Goal: Task Accomplishment & Management: Manage account settings

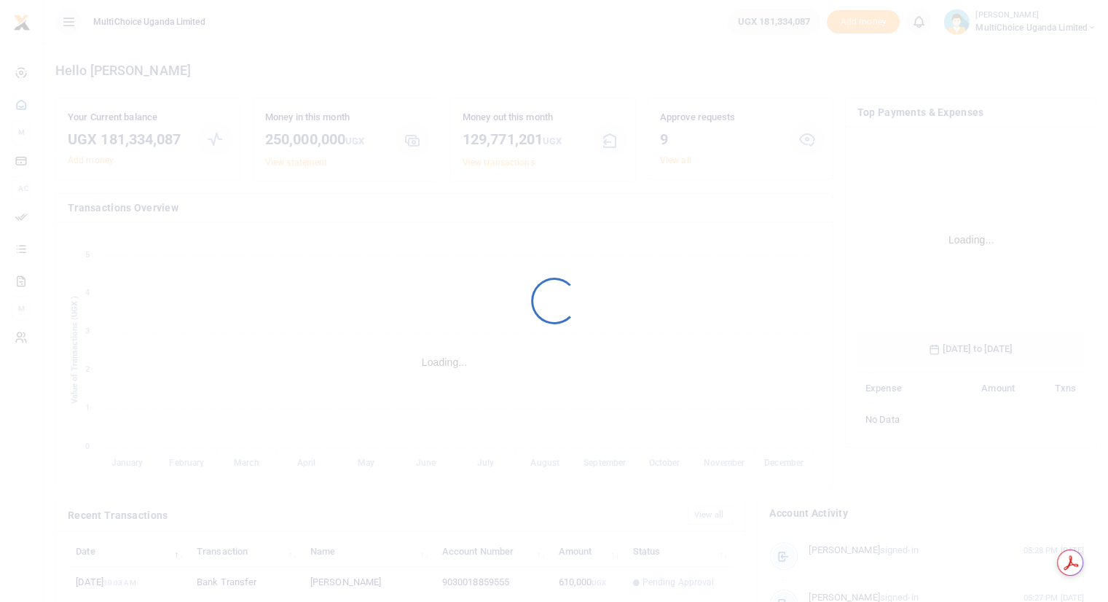
scroll to position [217, 216]
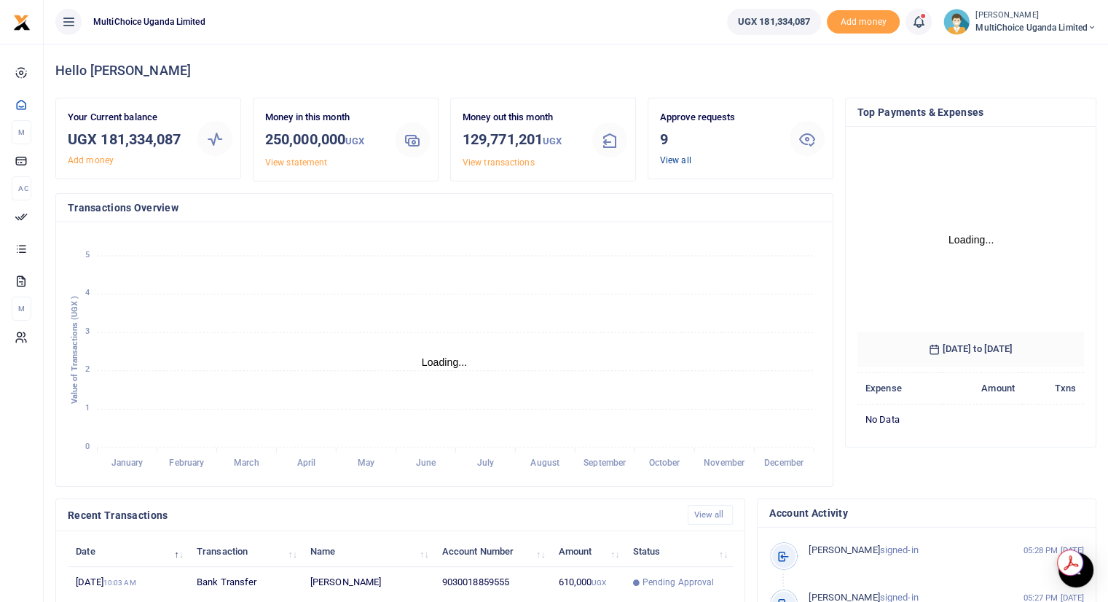
click at [668, 157] on link "View all" at bounding box center [675, 160] width 31 height 10
click at [671, 158] on link "View all" at bounding box center [675, 160] width 31 height 10
click at [667, 160] on link "View all" at bounding box center [675, 160] width 31 height 10
click at [679, 156] on link "View all" at bounding box center [675, 160] width 31 height 10
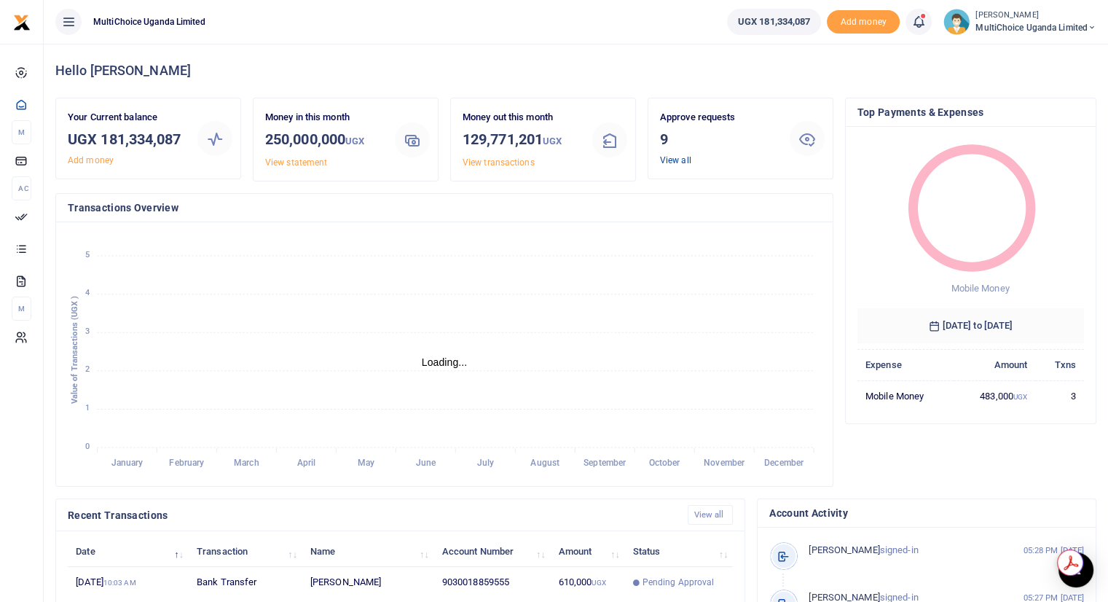
scroll to position [12, 12]
click at [673, 159] on link "View all" at bounding box center [675, 160] width 31 height 10
click at [668, 160] on link "View all" at bounding box center [675, 160] width 31 height 10
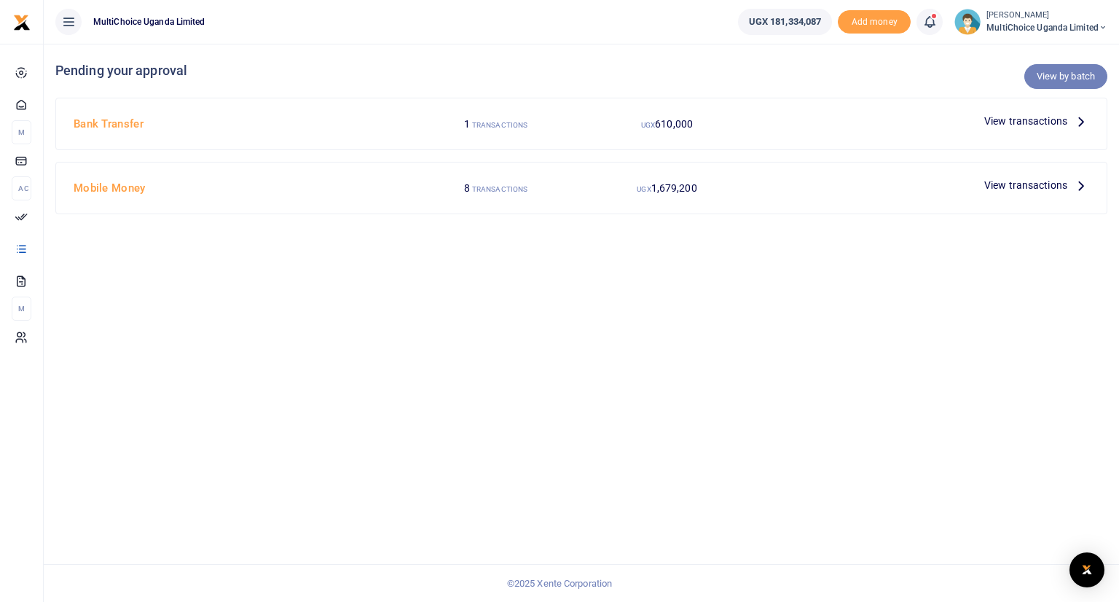
click at [1064, 79] on link "View by batch" at bounding box center [1065, 76] width 83 height 25
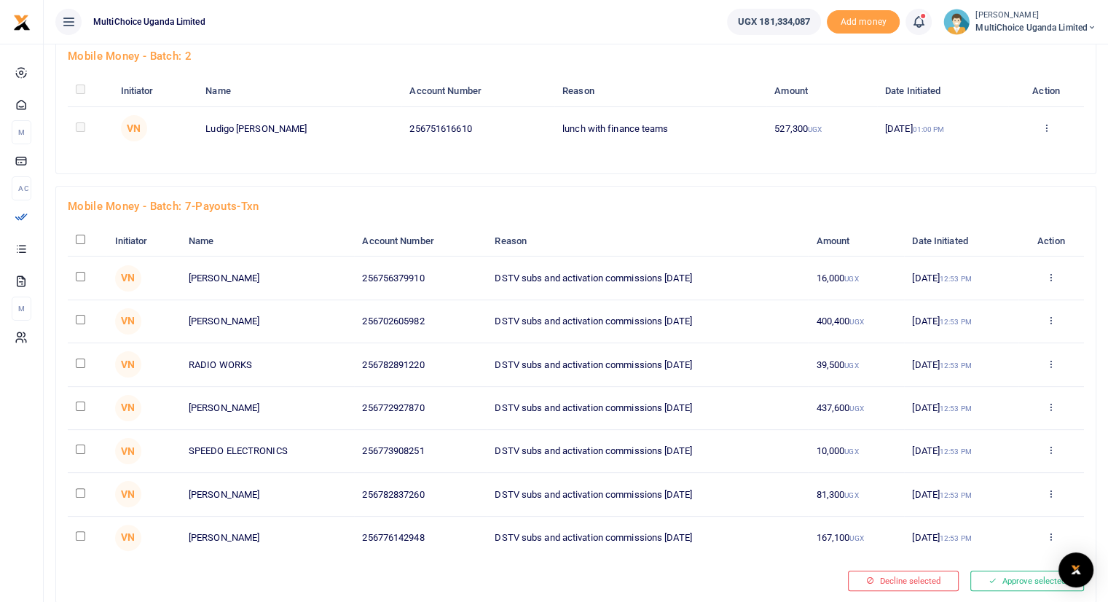
scroll to position [210, 0]
click at [79, 240] on input "checkbox" at bounding box center [80, 240] width 9 height 9
checkbox input "true"
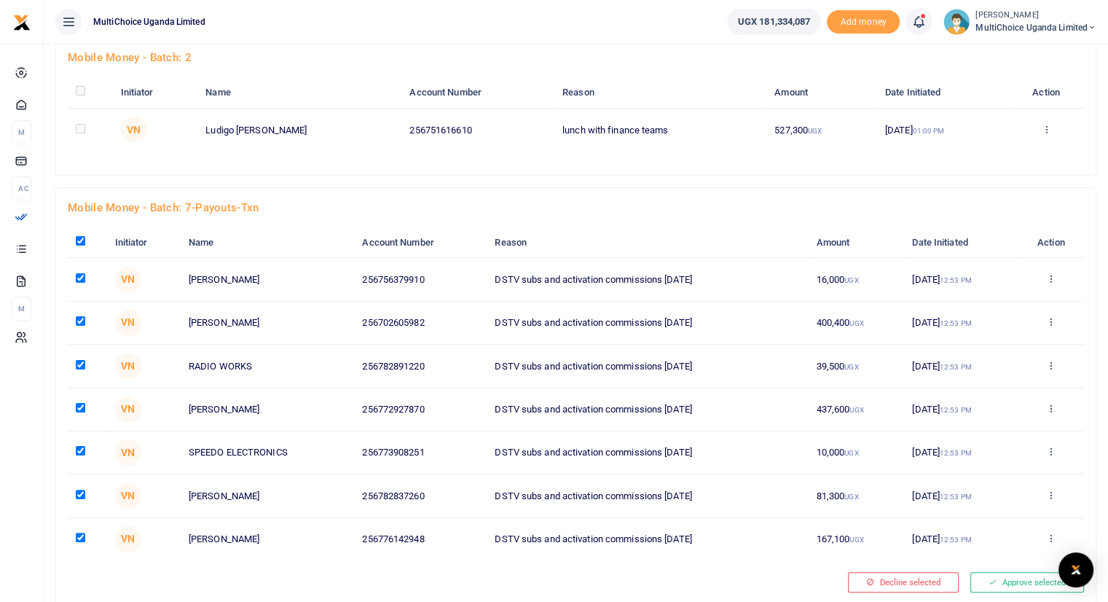
checkbox input "true"
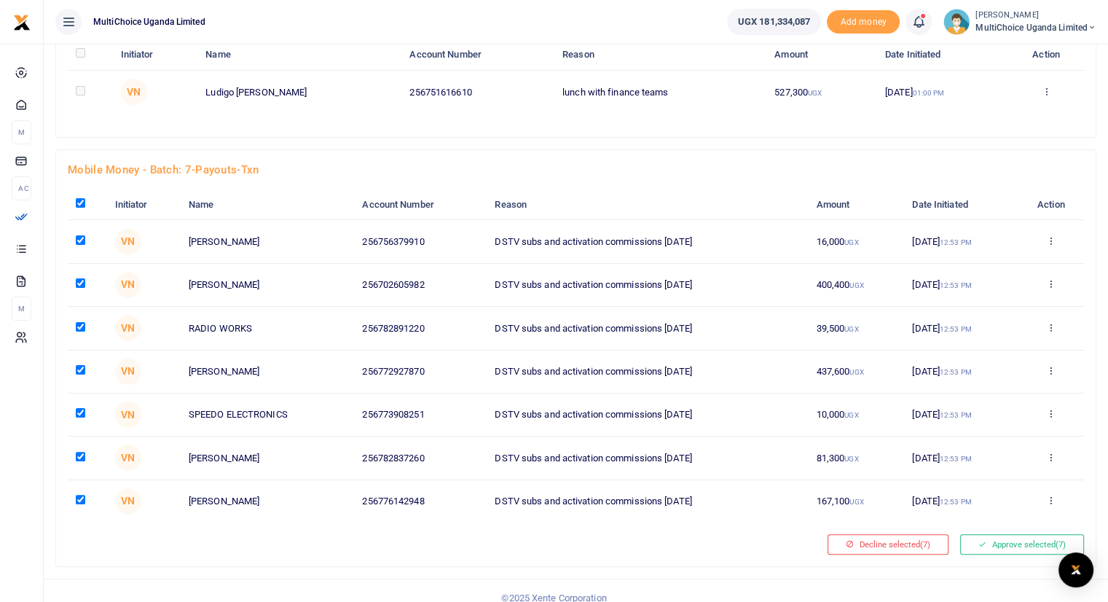
scroll to position [256, 0]
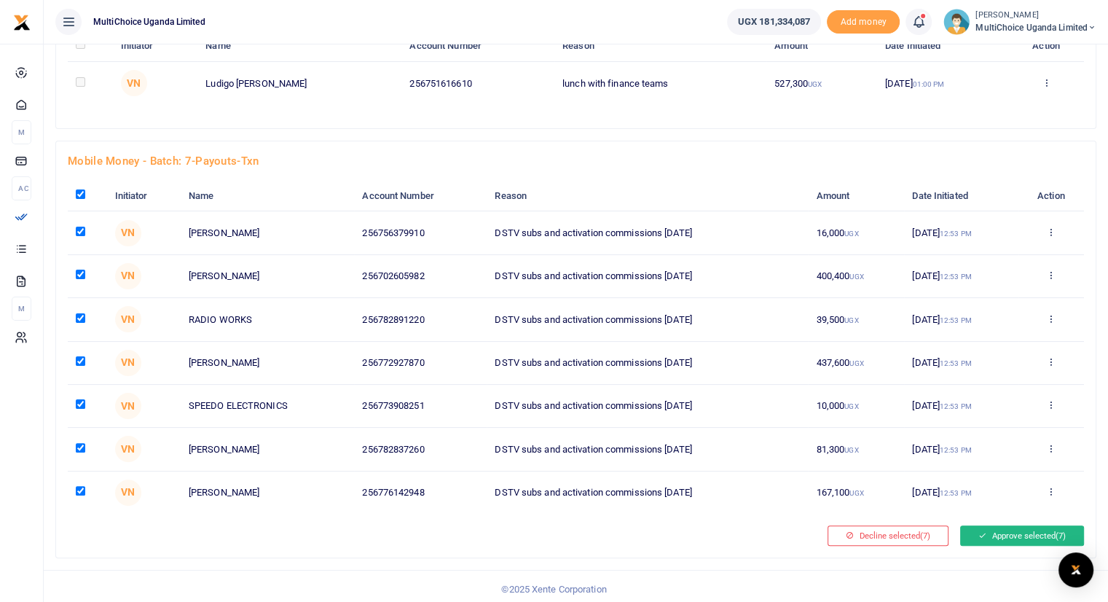
click at [996, 535] on button "Approve selected (7)" at bounding box center [1022, 535] width 124 height 20
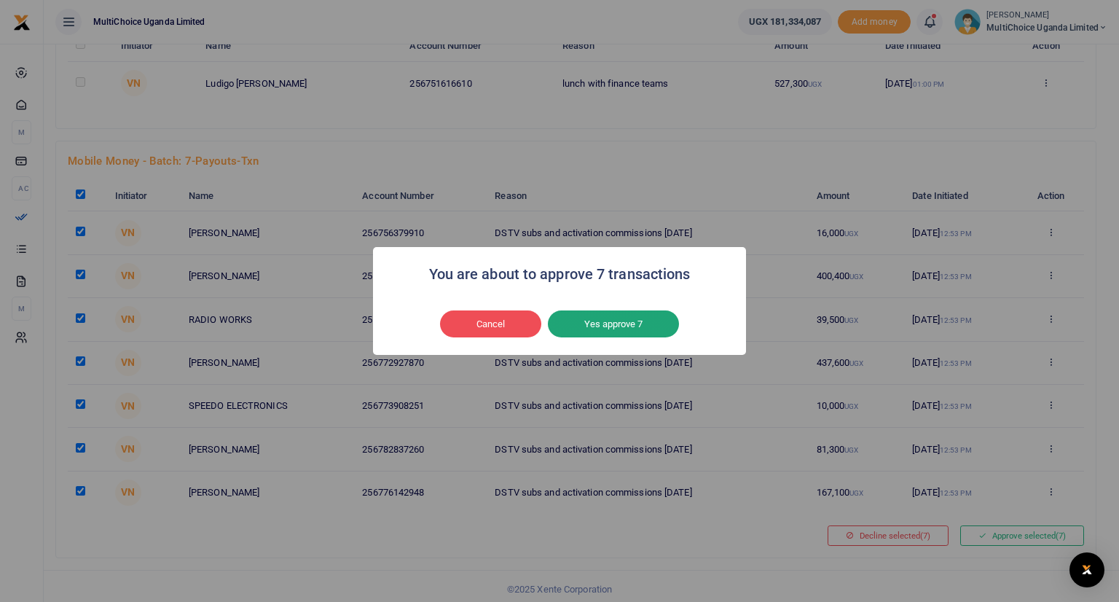
click at [626, 327] on button "Yes approve 7" at bounding box center [613, 324] width 131 height 28
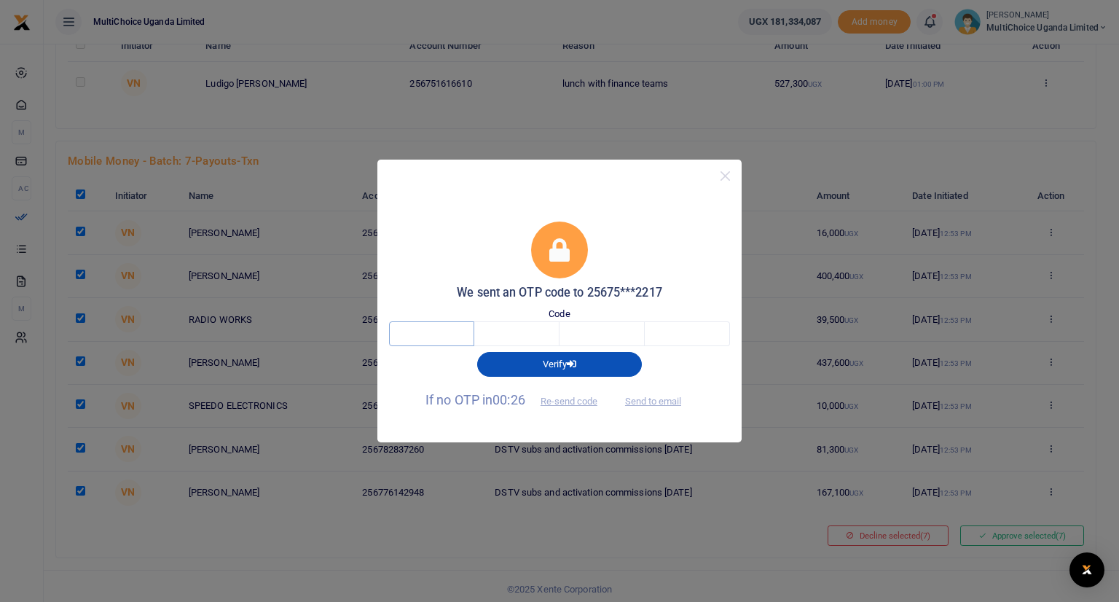
click at [466, 325] on input "text" at bounding box center [431, 333] width 85 height 25
type input "5"
type input "0"
type input "6"
type input "3"
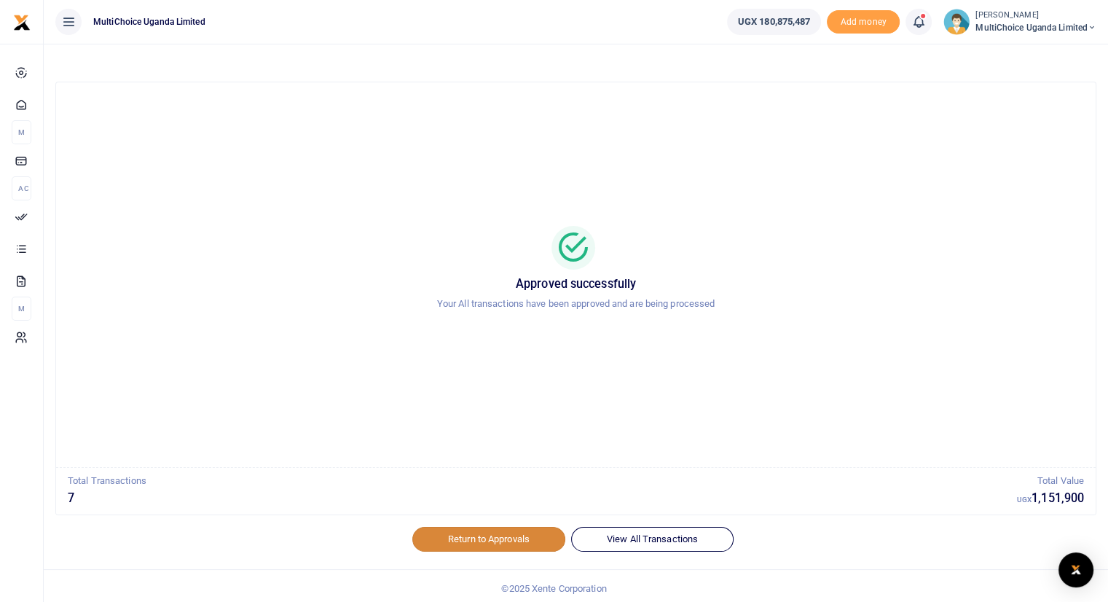
click at [462, 537] on link "Return to Approvals" at bounding box center [488, 539] width 153 height 25
click at [460, 534] on link "Return to Approvals" at bounding box center [488, 539] width 153 height 25
click at [466, 533] on link "Return to Approvals" at bounding box center [488, 539] width 153 height 25
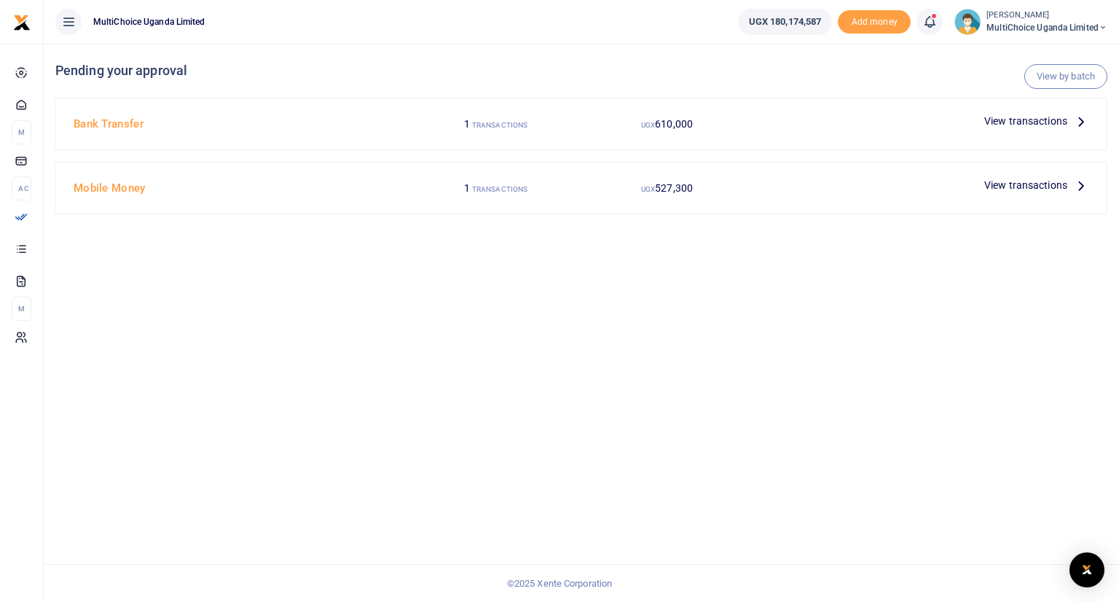
click at [1043, 117] on span "View transactions" at bounding box center [1025, 121] width 83 height 16
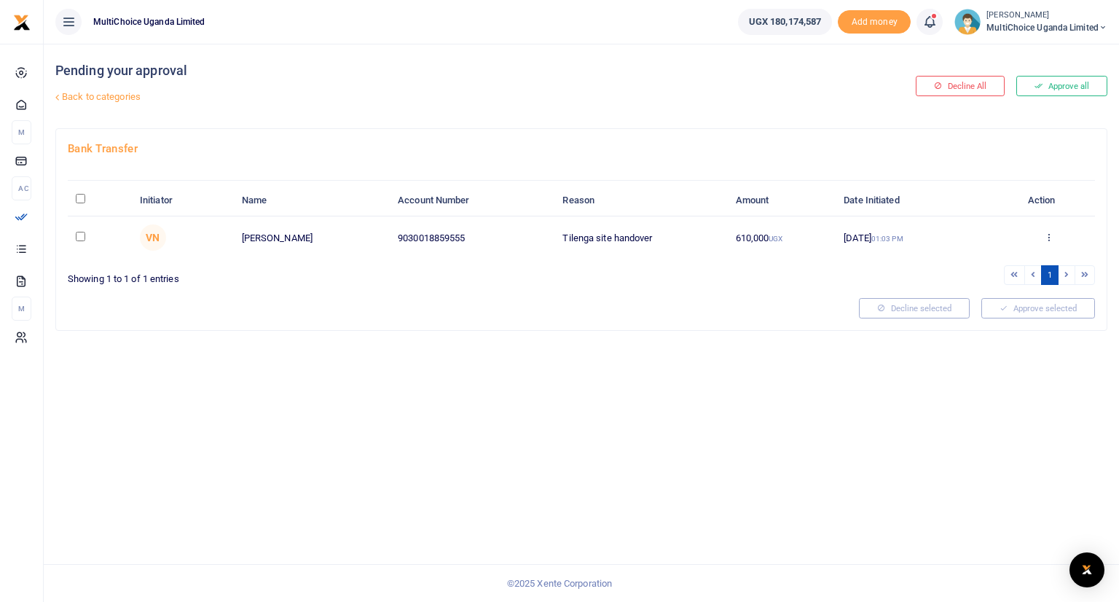
click at [79, 202] on input "\a \a : activate to sort column descending" at bounding box center [80, 198] width 9 height 9
checkbox input "true"
click at [111, 98] on link "Back to categories" at bounding box center [402, 96] width 701 height 25
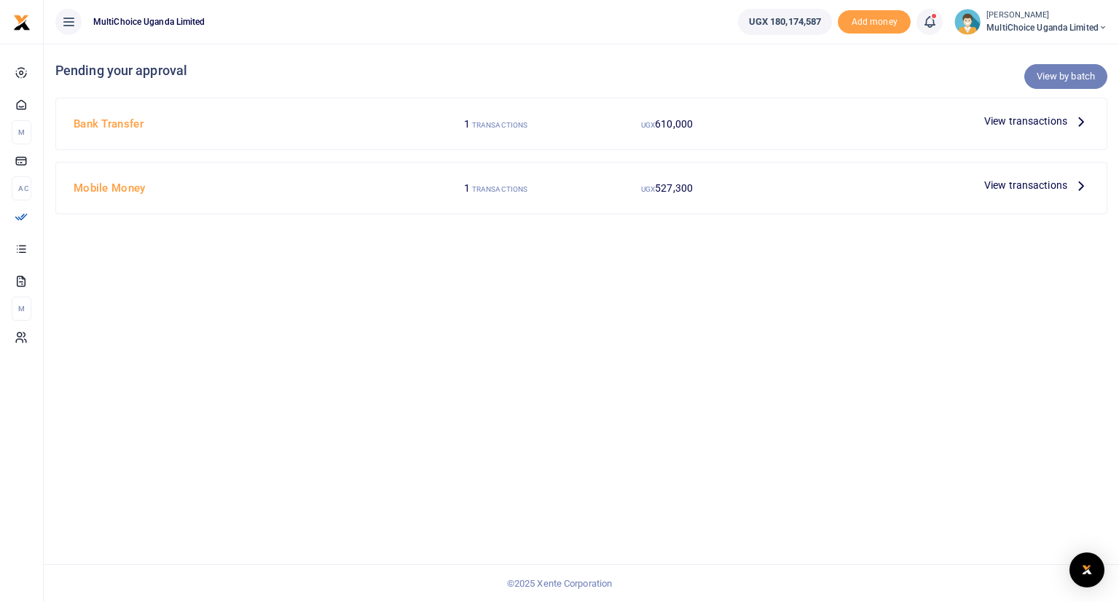
click at [1046, 80] on link "View by batch" at bounding box center [1065, 76] width 83 height 25
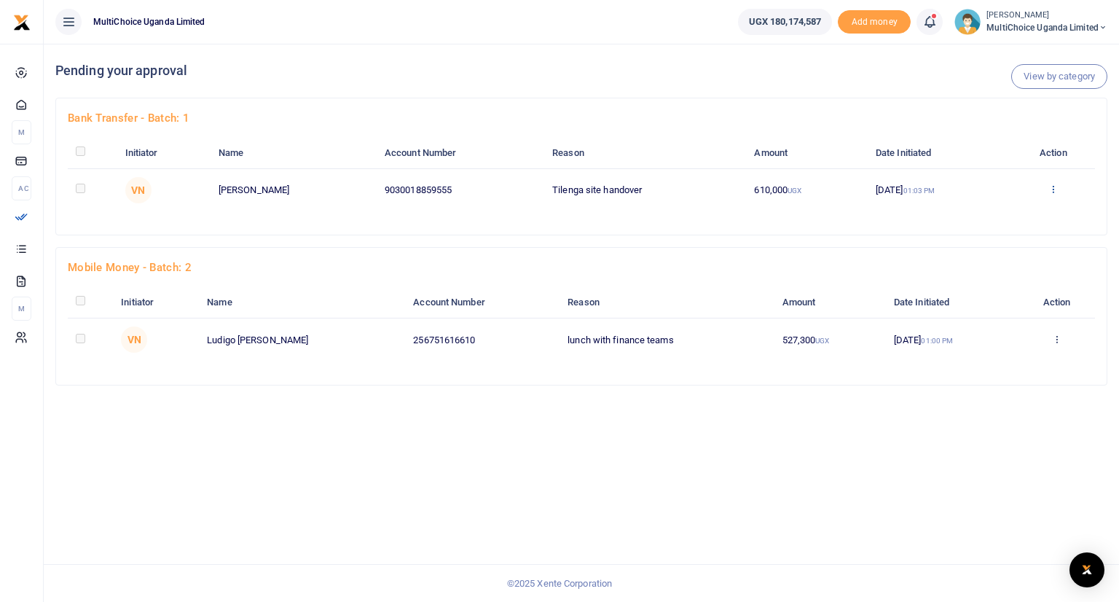
click at [1055, 190] on icon at bounding box center [1052, 189] width 9 height 10
click at [994, 216] on link "Approve" at bounding box center [1002, 212] width 115 height 20
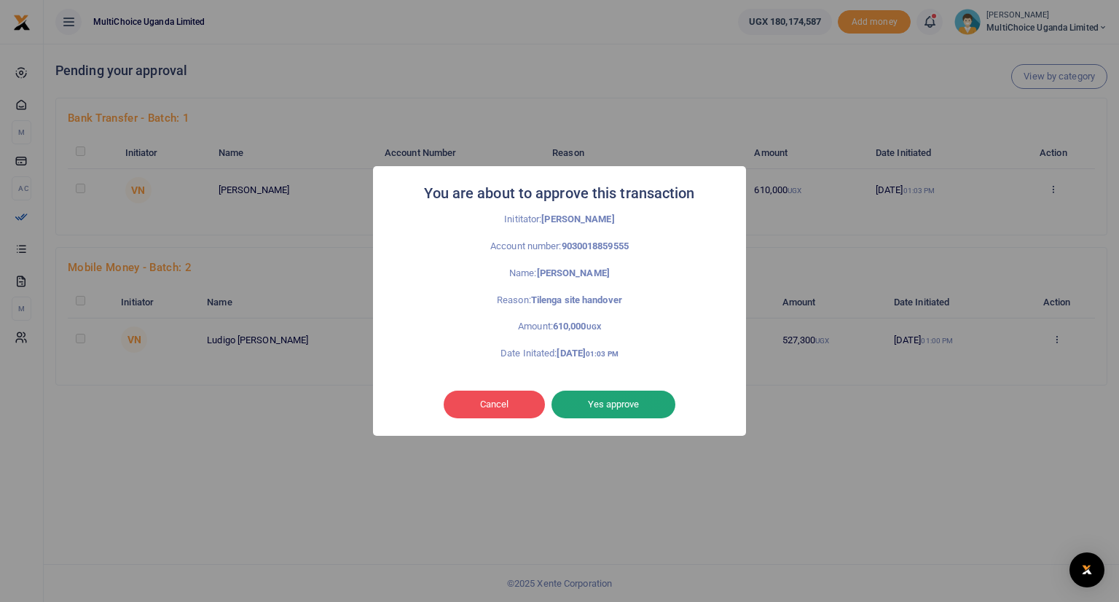
click at [641, 404] on button "Yes approve" at bounding box center [613, 404] width 124 height 28
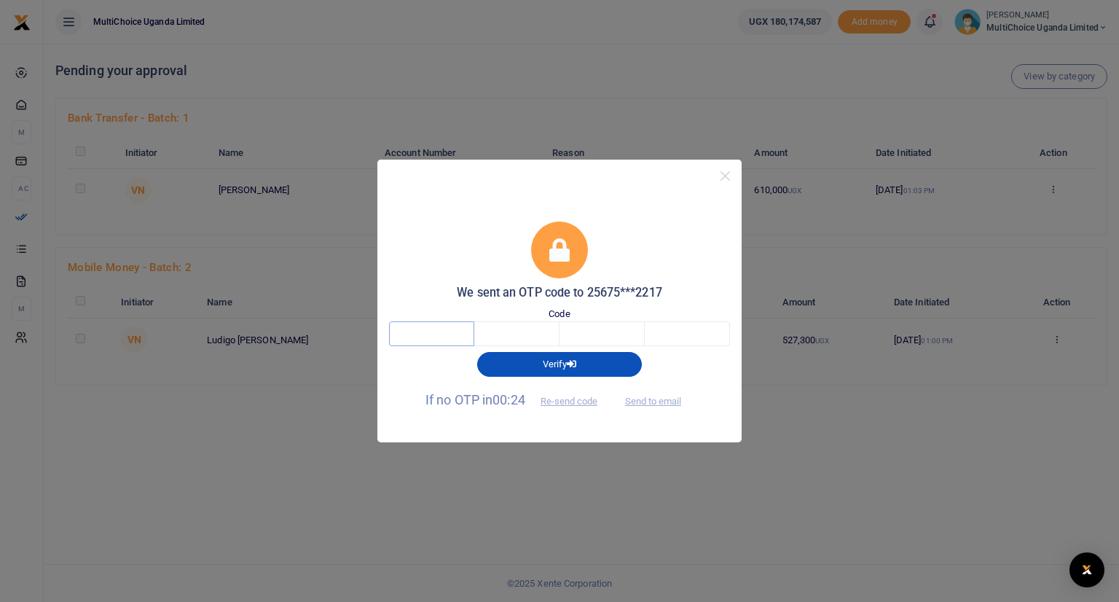
click at [460, 332] on input "text" at bounding box center [431, 333] width 85 height 25
type input "7"
type input "9"
type input "0"
type input "9"
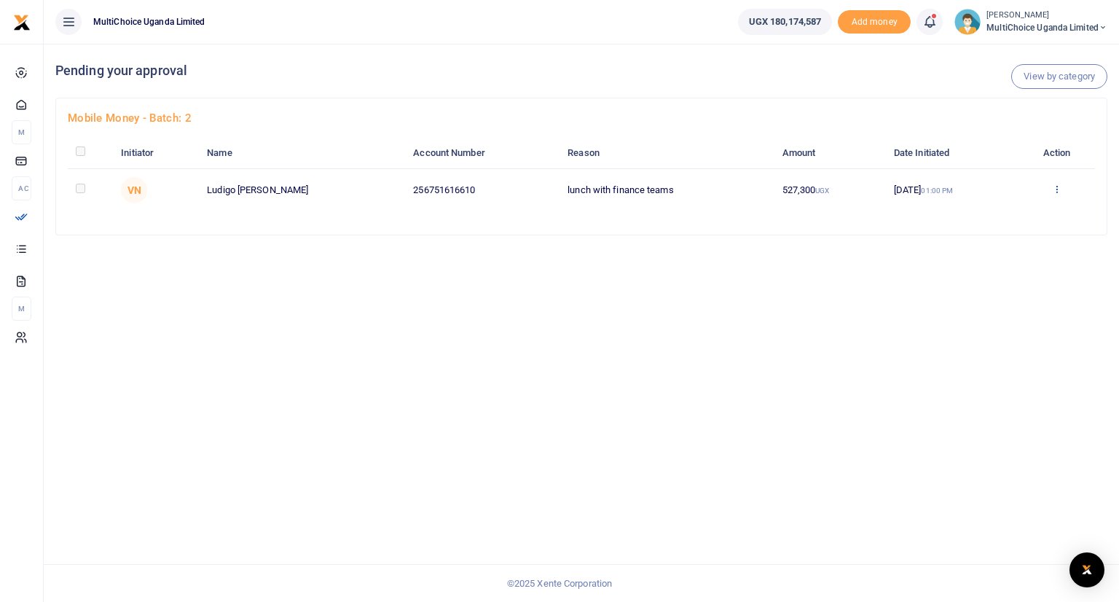
click at [1058, 187] on icon at bounding box center [1056, 189] width 9 height 10
click at [990, 216] on link "Approve" at bounding box center [1004, 212] width 115 height 20
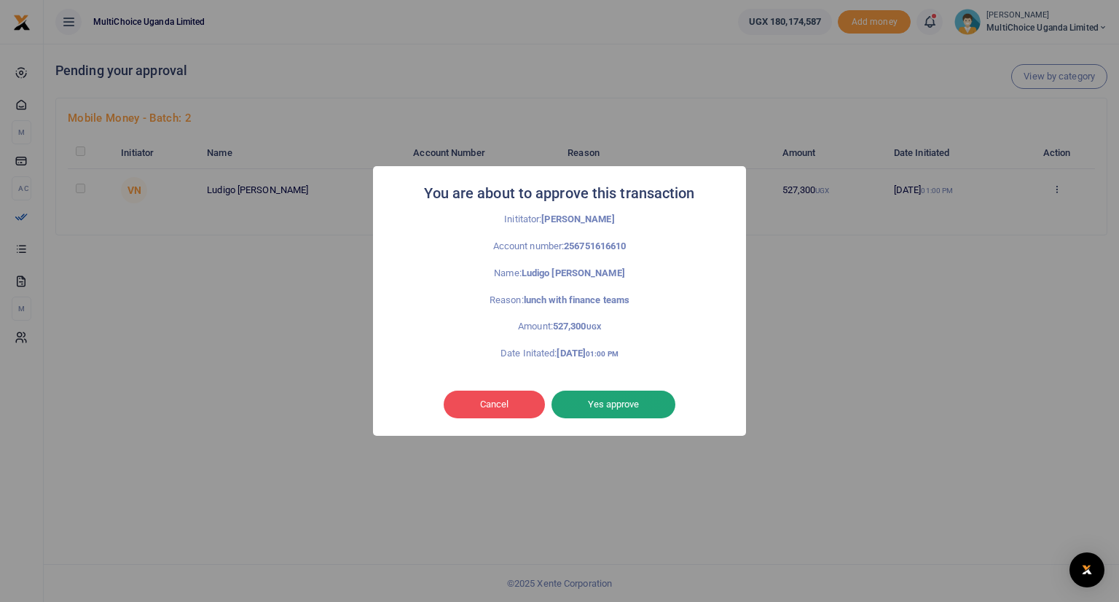
click at [626, 402] on button "Yes approve" at bounding box center [613, 404] width 124 height 28
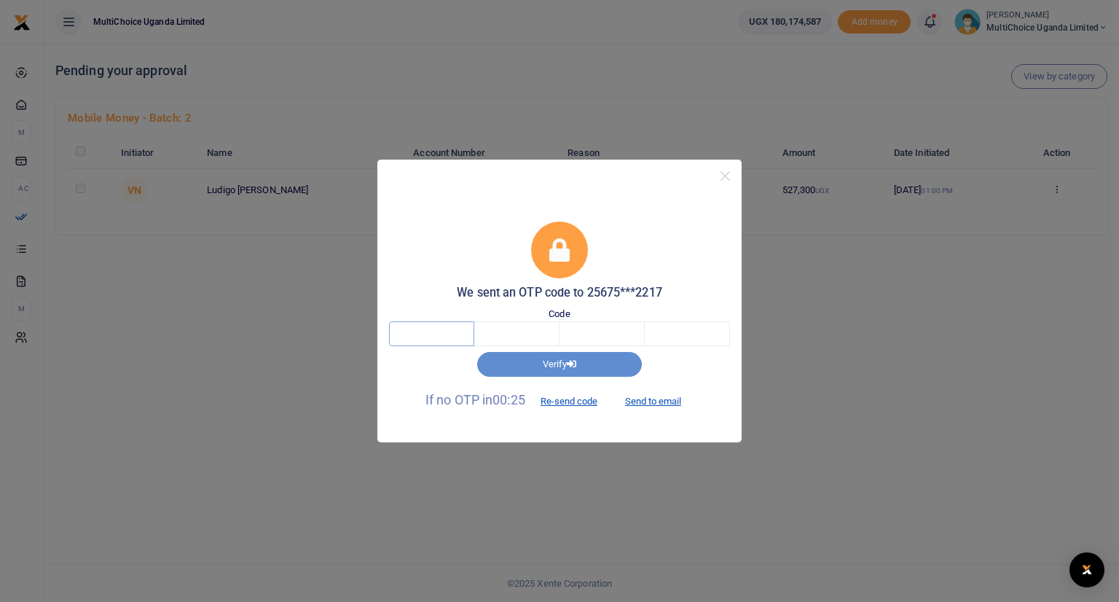
click at [443, 331] on input "text" at bounding box center [431, 333] width 85 height 25
type input "1"
type input "4"
type input "6"
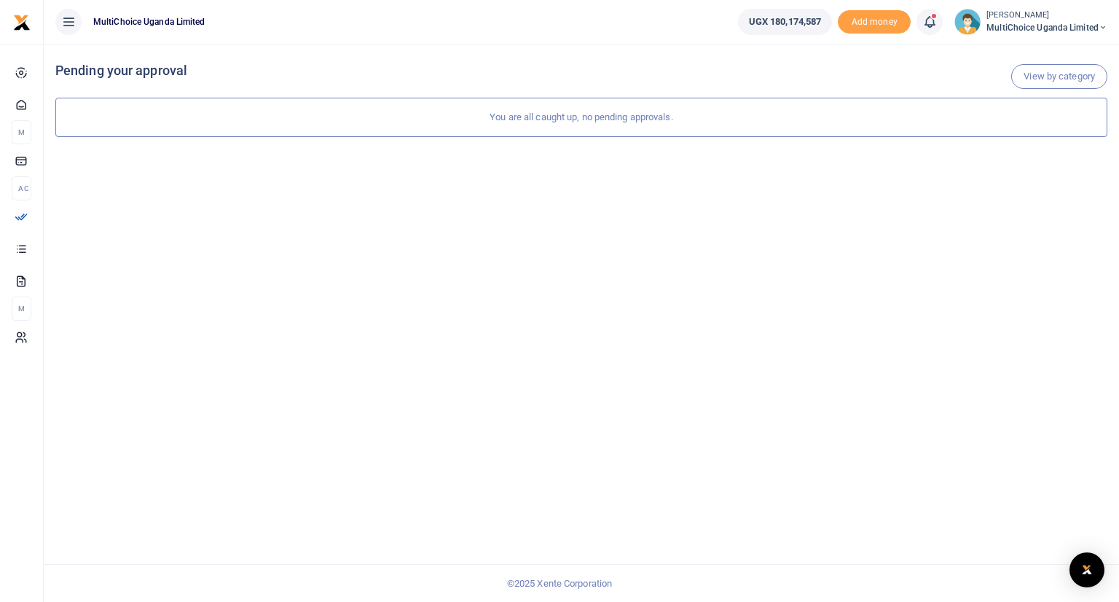
click at [937, 22] on span at bounding box center [937, 22] width 0 height 0
click at [832, 105] on small "You have 2 awaiting for your to act on" at bounding box center [838, 109] width 141 height 10
click at [930, 20] on icon at bounding box center [929, 22] width 15 height 16
click at [1029, 15] on small "[PERSON_NAME]" at bounding box center [1046, 15] width 121 height 12
click at [1008, 24] on span "MultiChoice Uganda Limited" at bounding box center [1046, 27] width 121 height 13
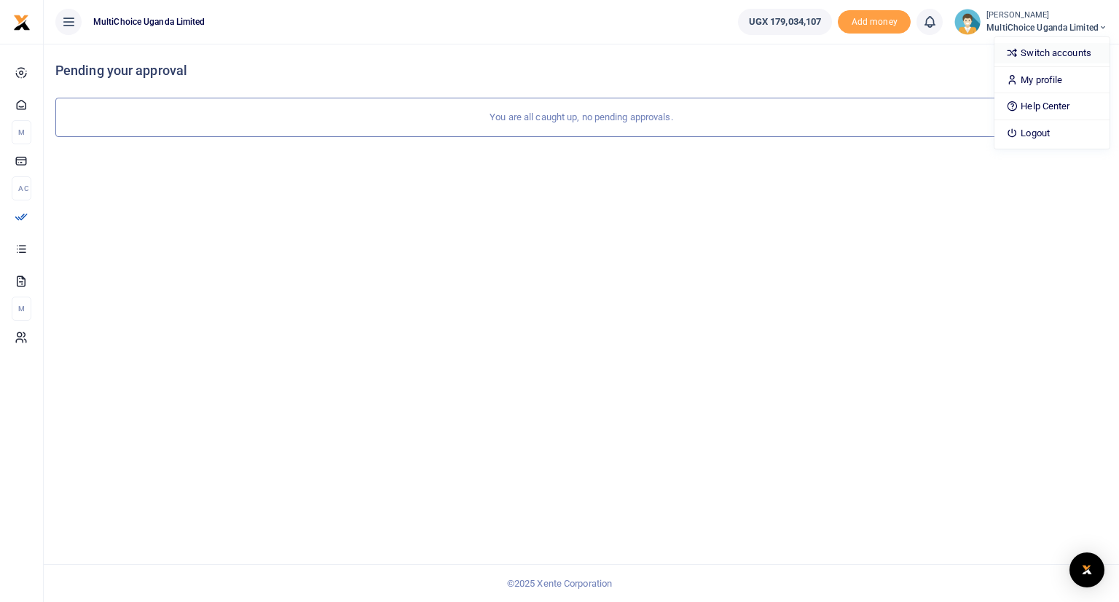
click at [1039, 56] on link "Switch accounts" at bounding box center [1051, 53] width 115 height 20
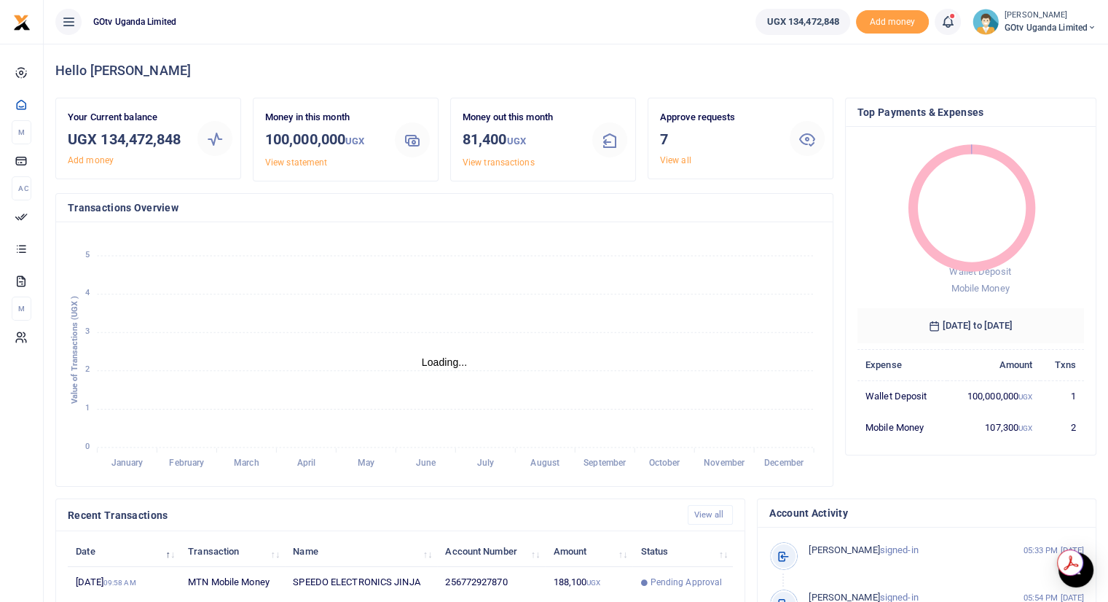
scroll to position [12, 12]
click at [680, 161] on link "View all" at bounding box center [675, 160] width 31 height 10
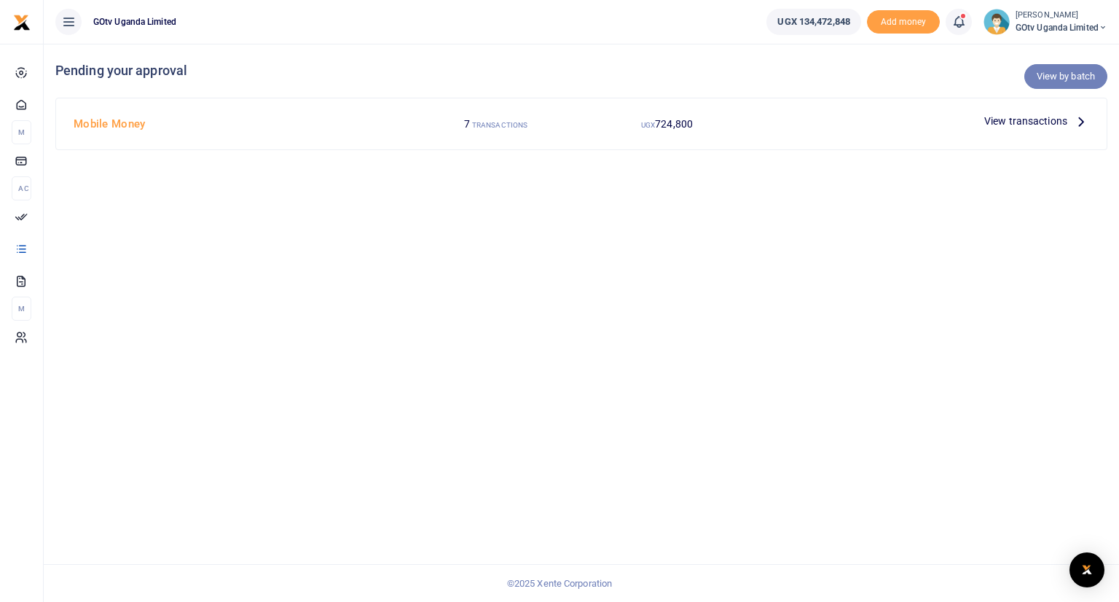
click at [1050, 74] on link "View by batch" at bounding box center [1065, 76] width 83 height 25
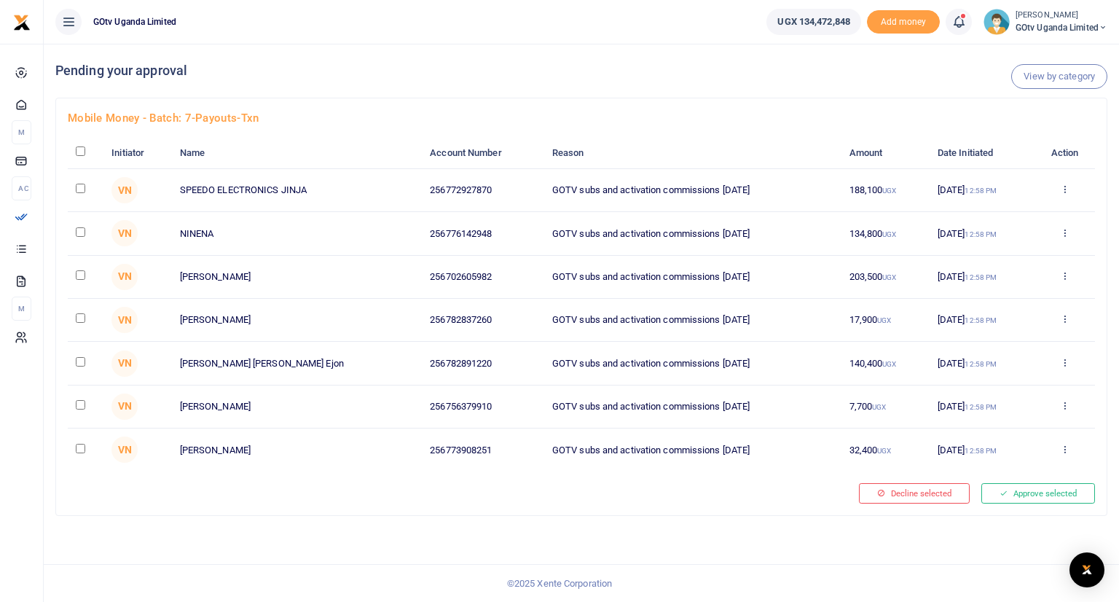
click at [103, 149] on th "Initiator" at bounding box center [137, 153] width 68 height 31
click at [79, 149] on input "checkbox" at bounding box center [80, 150] width 9 height 9
checkbox input "true"
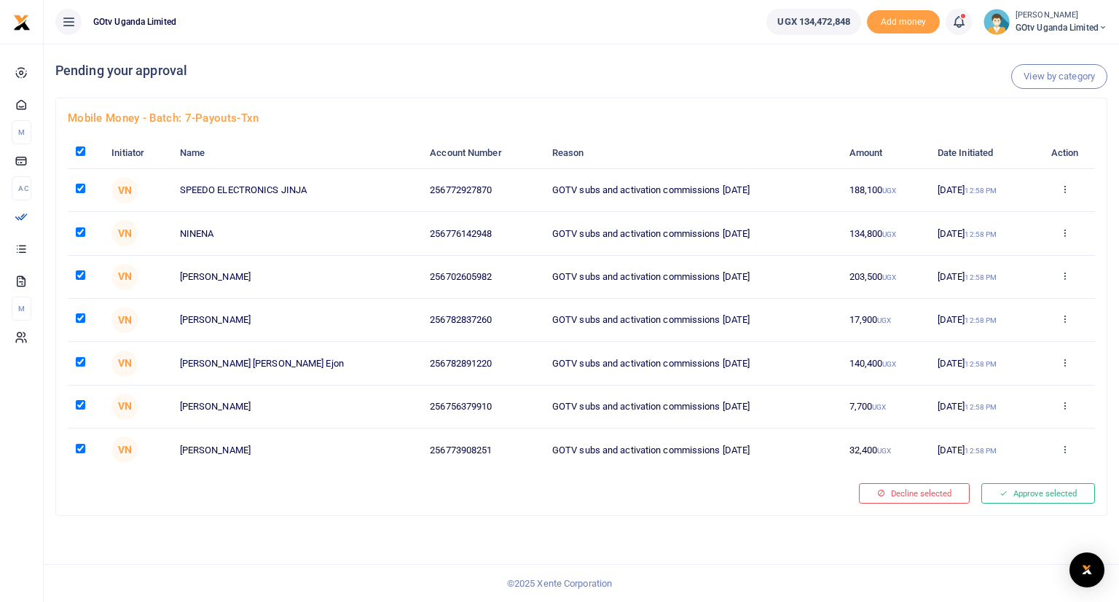
checkbox input "true"
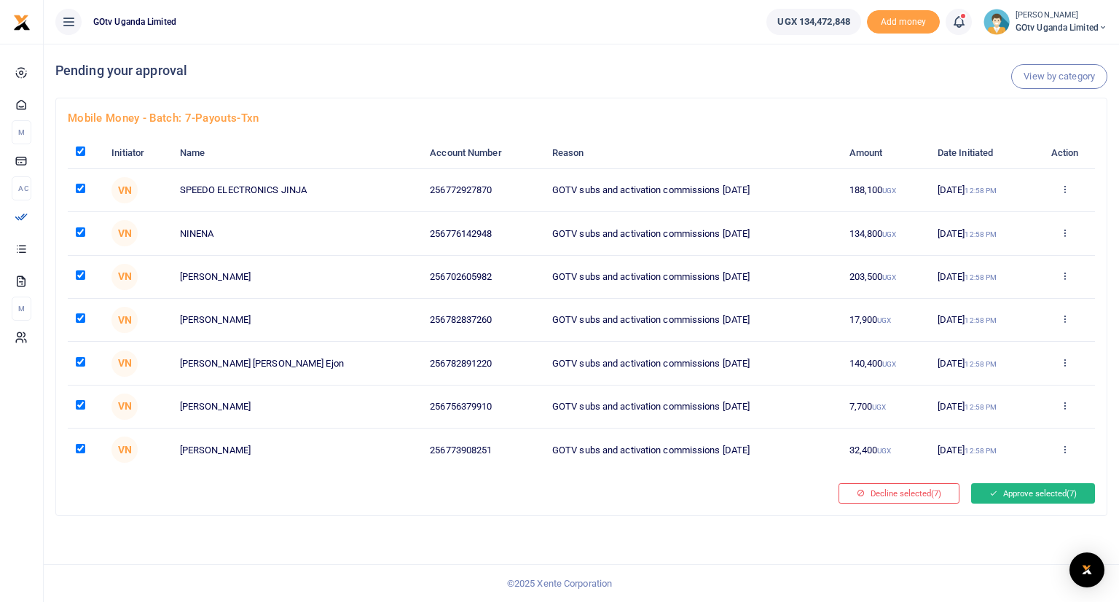
click at [1022, 490] on button "Approve selected (7)" at bounding box center [1033, 493] width 124 height 20
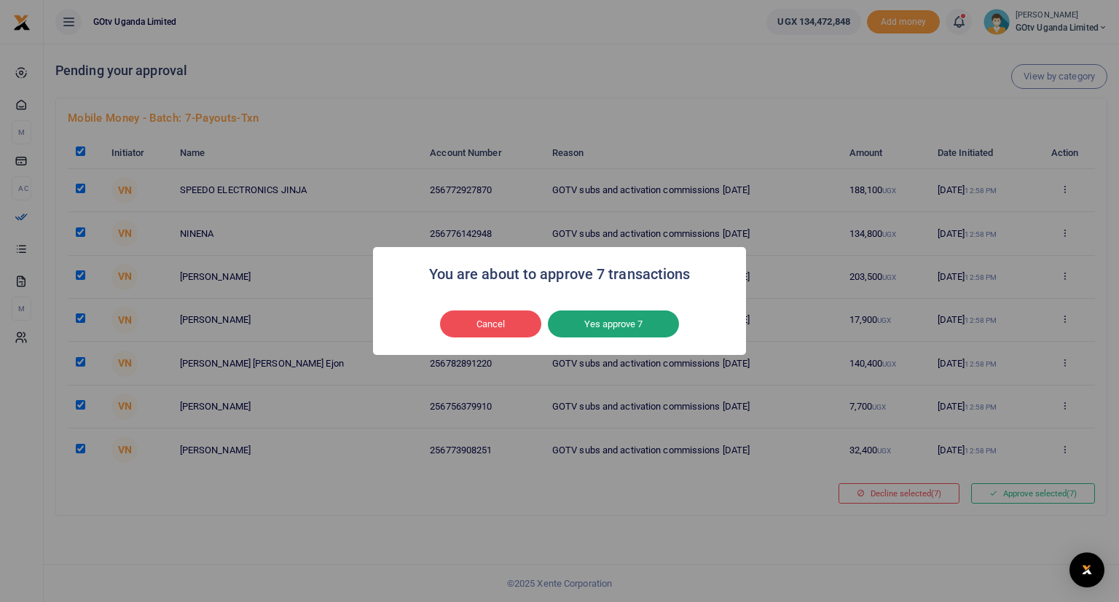
click at [625, 322] on button "Yes approve 7" at bounding box center [613, 324] width 131 height 28
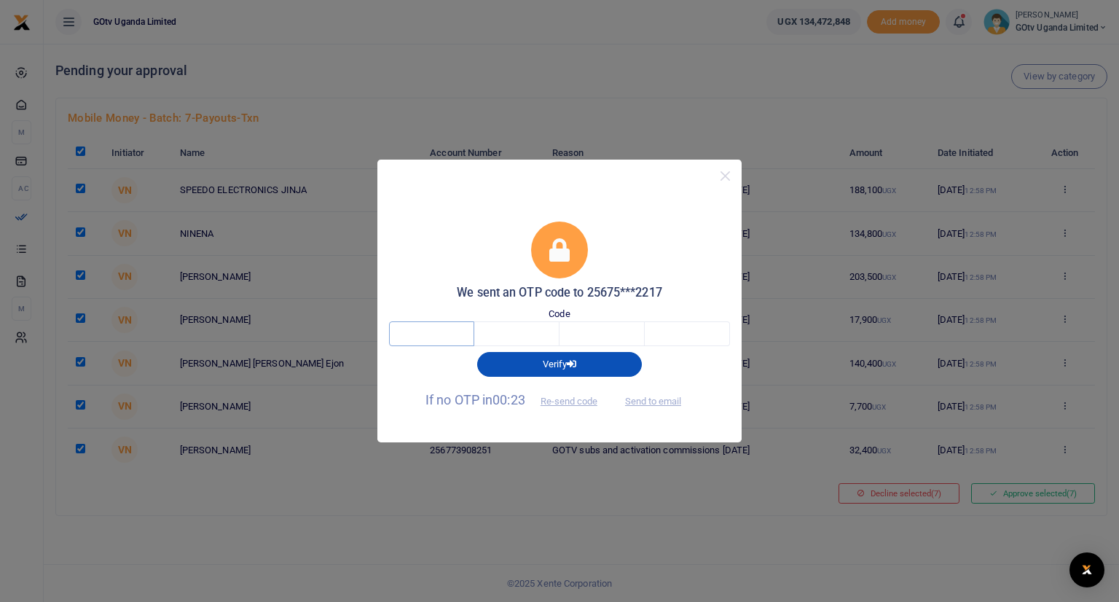
click at [447, 331] on input "text" at bounding box center [431, 333] width 85 height 25
type input "8"
type input "3"
type input "6"
type input "5"
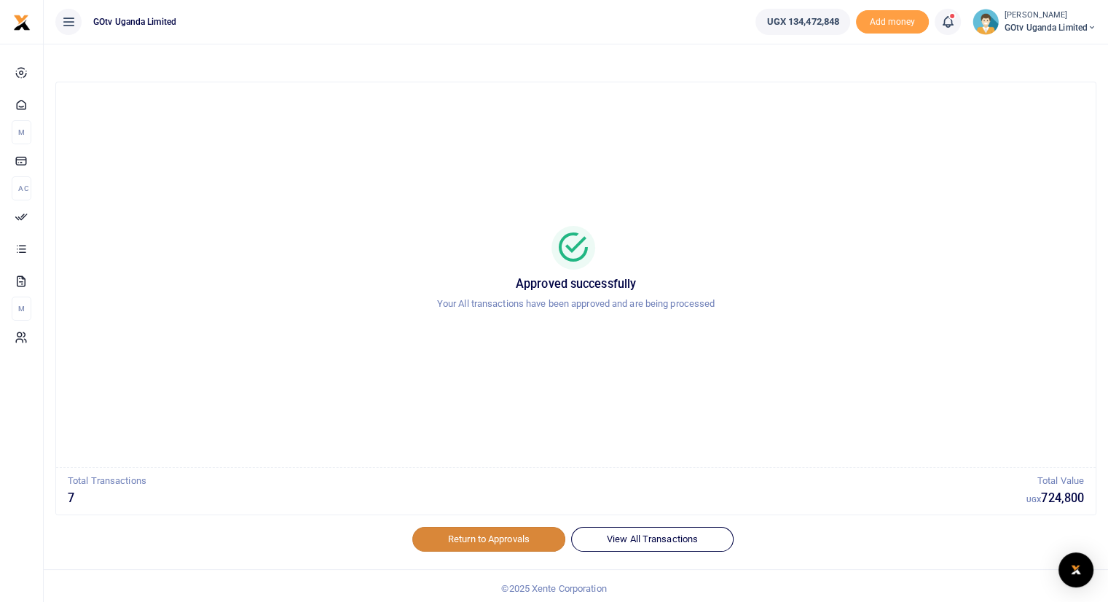
click at [472, 537] on link "Return to Approvals" at bounding box center [488, 539] width 153 height 25
click at [484, 534] on link "Return to Approvals" at bounding box center [488, 539] width 153 height 25
click at [949, 22] on icon at bounding box center [947, 22] width 15 height 16
click at [487, 540] on link "Return to Approvals" at bounding box center [488, 539] width 153 height 25
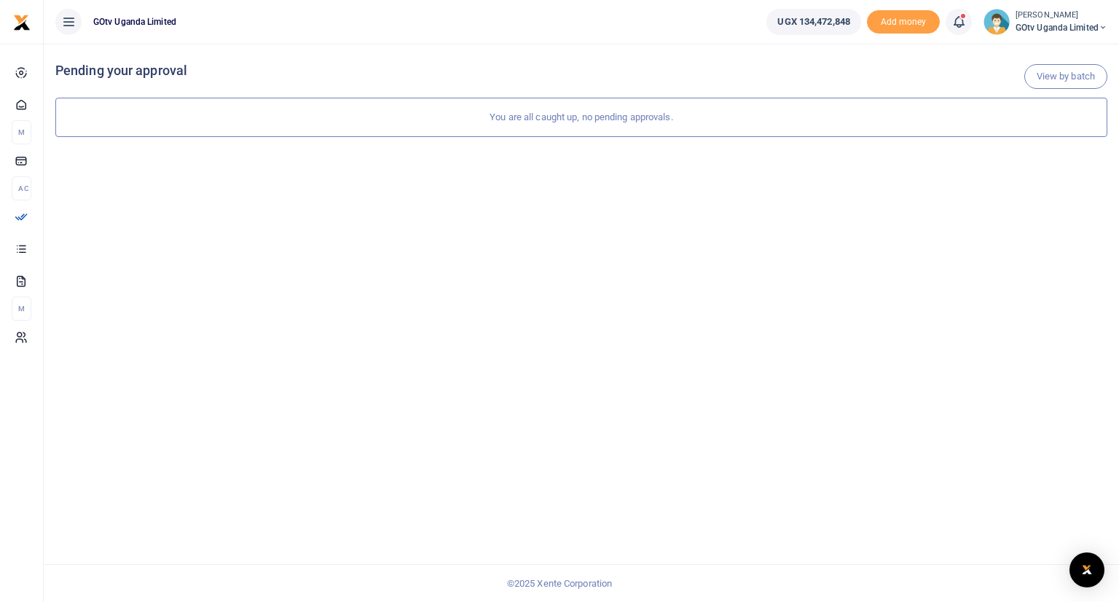
click at [1046, 23] on span "GOtv Uganda Limited" at bounding box center [1061, 27] width 92 height 13
click at [1033, 130] on link "Logout" at bounding box center [1051, 133] width 115 height 20
